Goal: Transaction & Acquisition: Purchase product/service

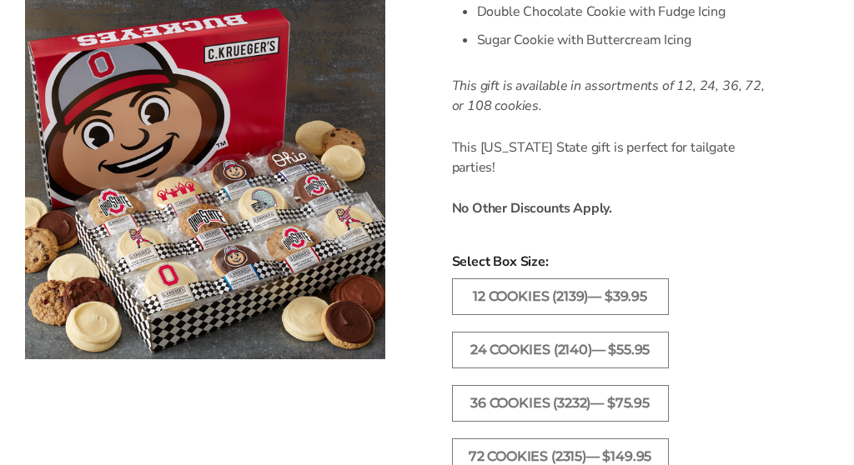
scroll to position [819, 0]
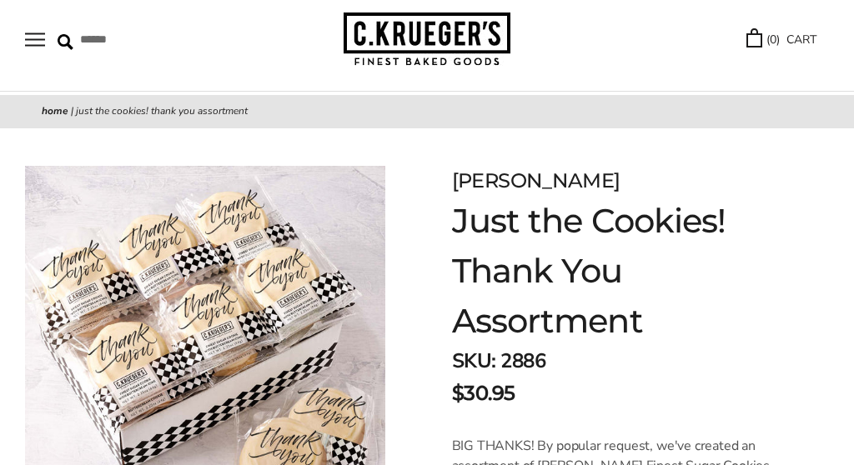
scroll to position [-1, 0]
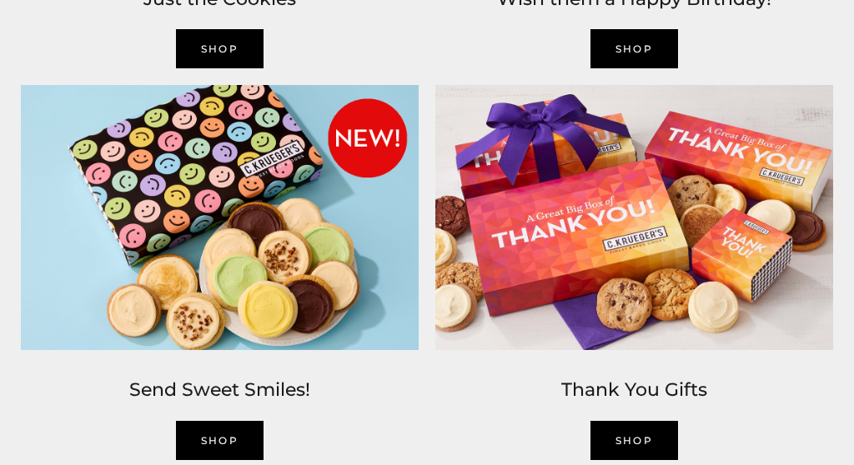
scroll to position [1680, 0]
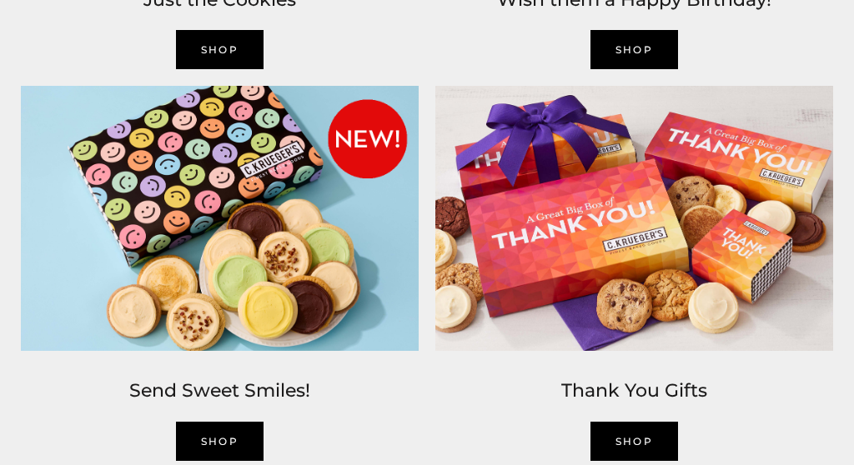
click at [650, 233] on img at bounding box center [634, 219] width 414 height 282
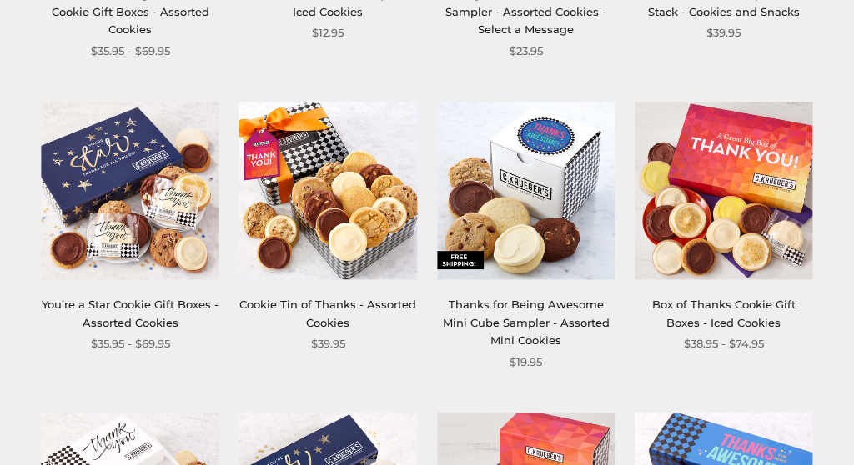
scroll to position [846, 0]
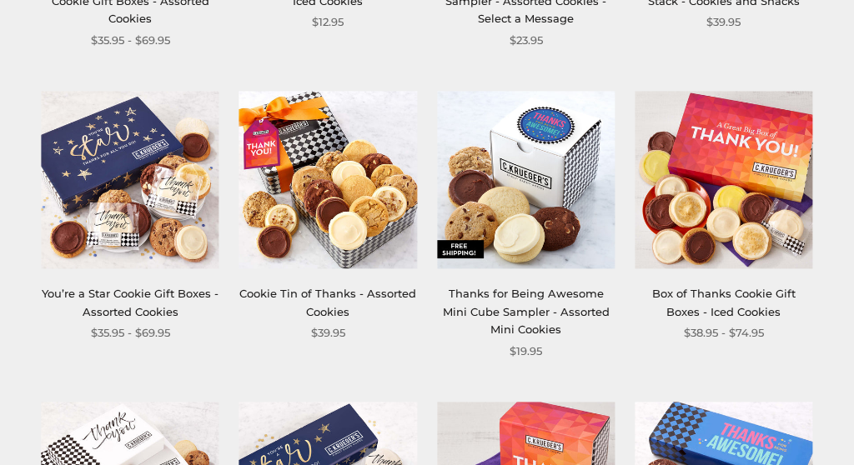
click at [343, 203] on img at bounding box center [328, 180] width 178 height 178
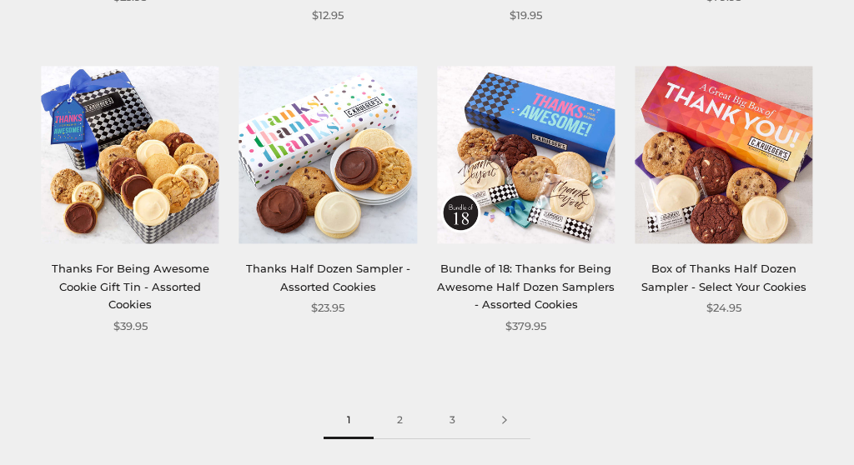
scroll to position [1797, 0]
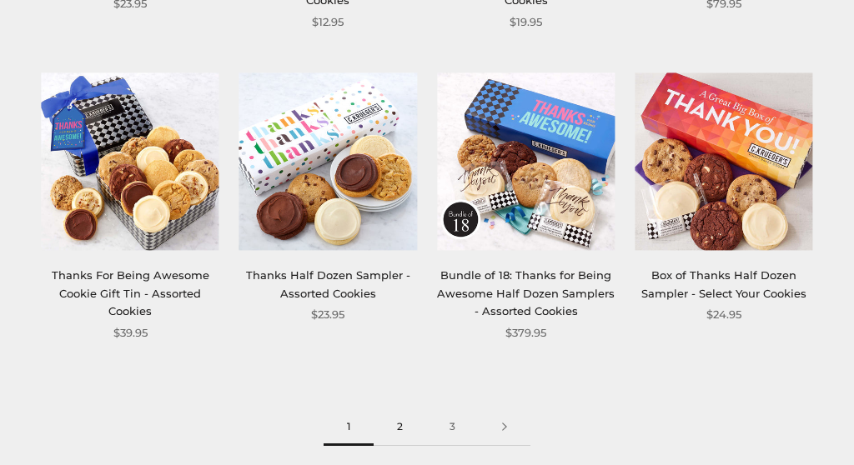
click at [404, 409] on link "2" at bounding box center [400, 428] width 53 height 38
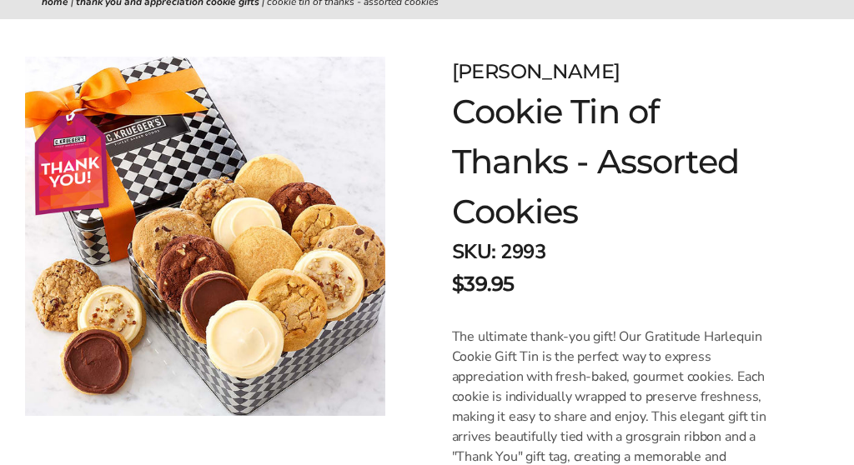
scroll to position [188, 0]
